Goal: Task Accomplishment & Management: Use online tool/utility

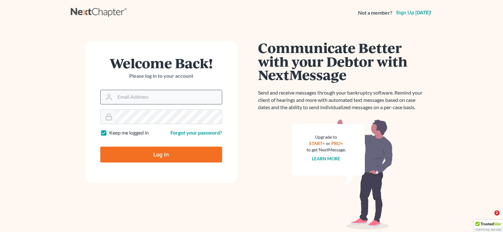
click at [198, 94] on input "Email Address" at bounding box center [168, 97] width 107 height 14
type input "FWGARRIGAN@GMAIL.COM"
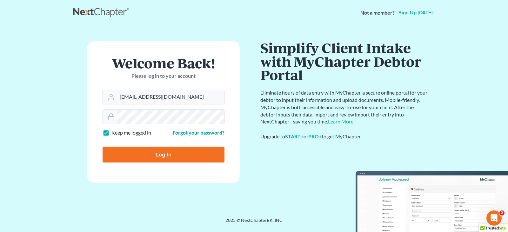
click at [191, 153] on input "Log In" at bounding box center [164, 155] width 122 height 16
type input "Thinking..."
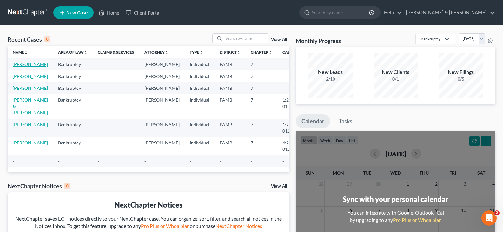
click at [31, 64] on link "[PERSON_NAME]" at bounding box center [30, 64] width 35 height 5
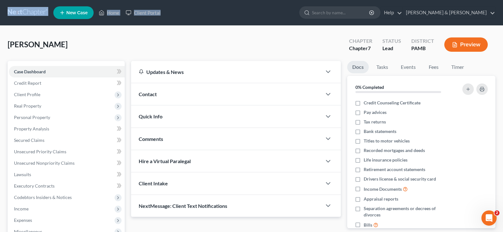
drag, startPoint x: 262, startPoint y: 6, endPoint x: -50, endPoint y: -2, distance: 312.7
click at [0, 0] on html "Home New Case Client Portal [PERSON_NAME] & [PERSON_NAME] [EMAIL_ADDRESS][DOMAI…" at bounding box center [251, 168] width 503 height 337
